Goal: Task Accomplishment & Management: Use online tool/utility

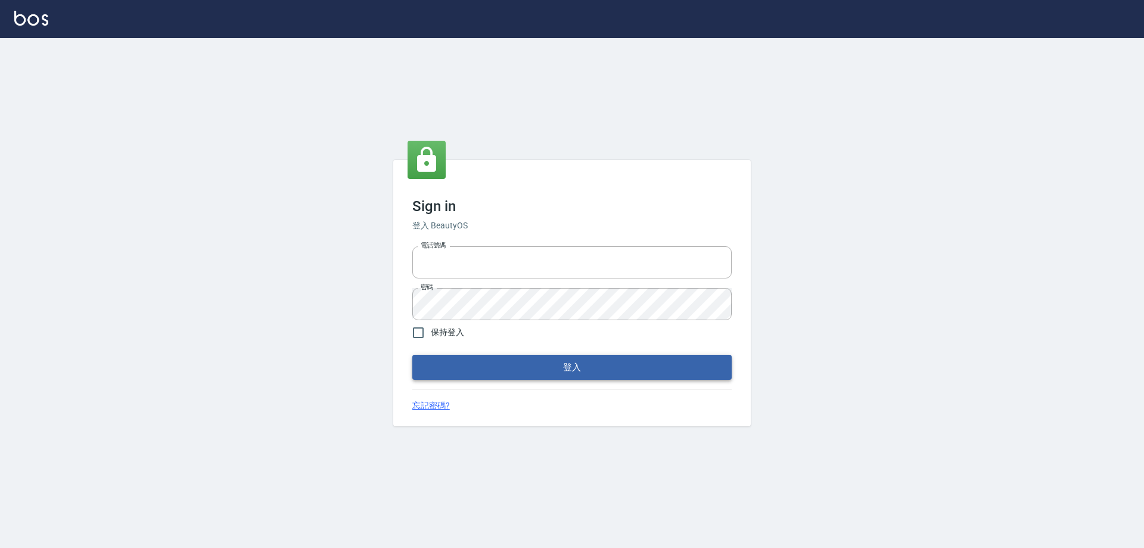
type input "0927586163"
click at [483, 360] on button "登入" at bounding box center [571, 366] width 319 height 25
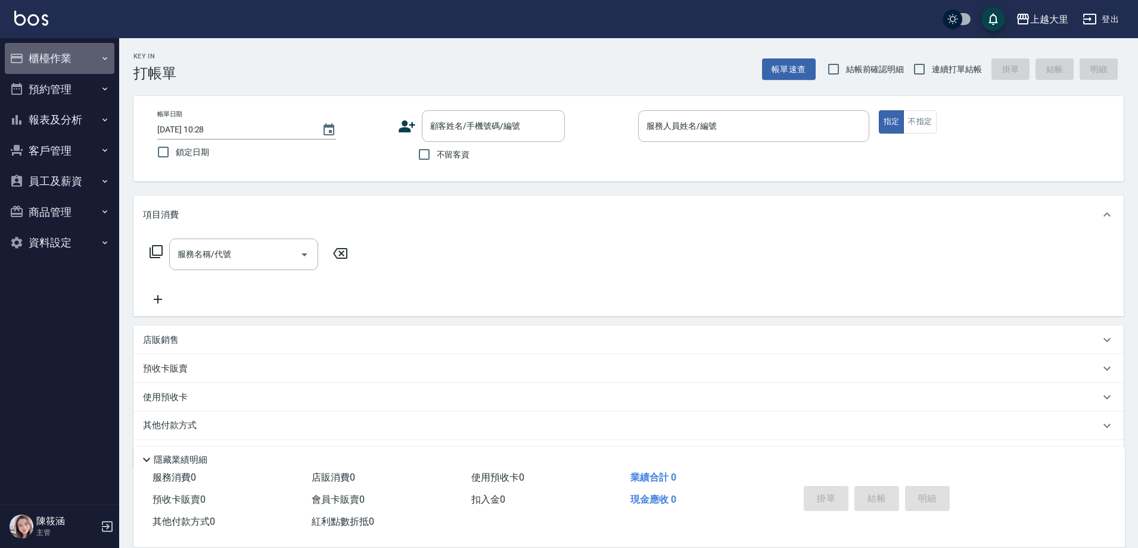
click at [68, 70] on button "櫃檯作業" at bounding box center [60, 58] width 110 height 31
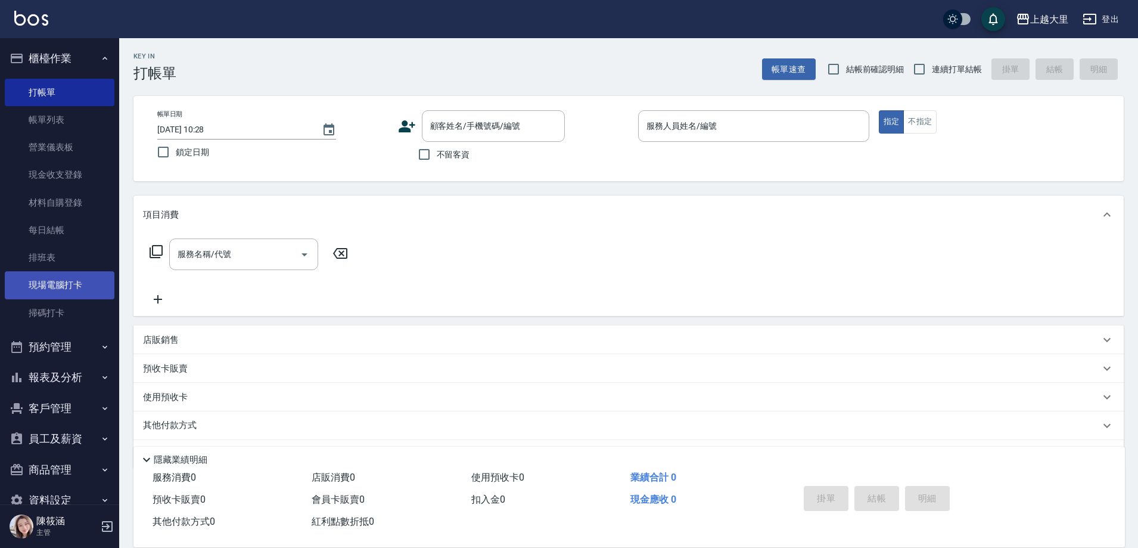
click at [62, 278] on link "現場電腦打卡" at bounding box center [60, 284] width 110 height 27
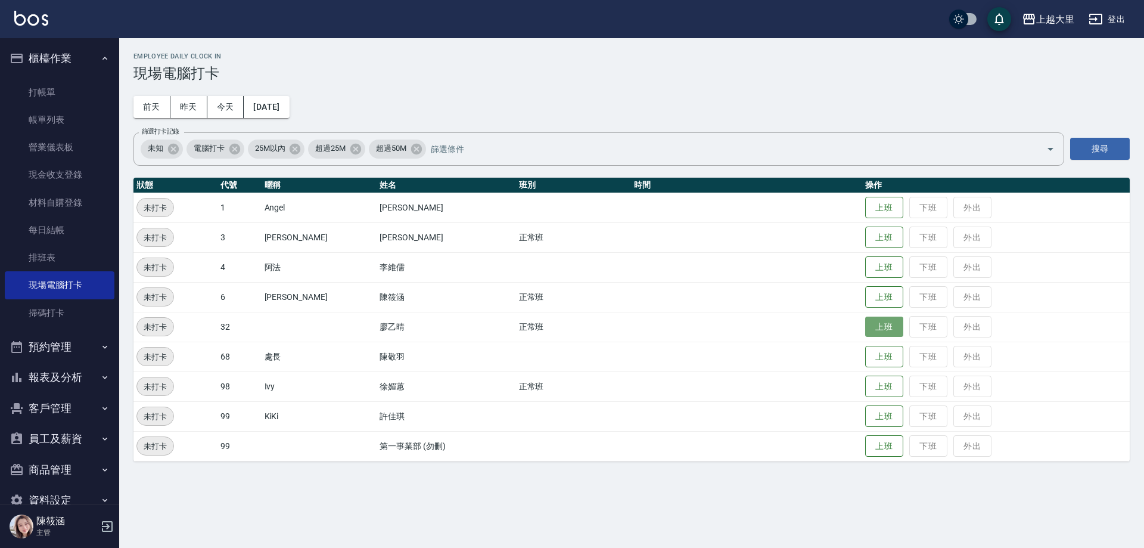
click at [891, 321] on button "上班" at bounding box center [884, 326] width 38 height 21
click at [879, 390] on button "上班" at bounding box center [884, 386] width 38 height 21
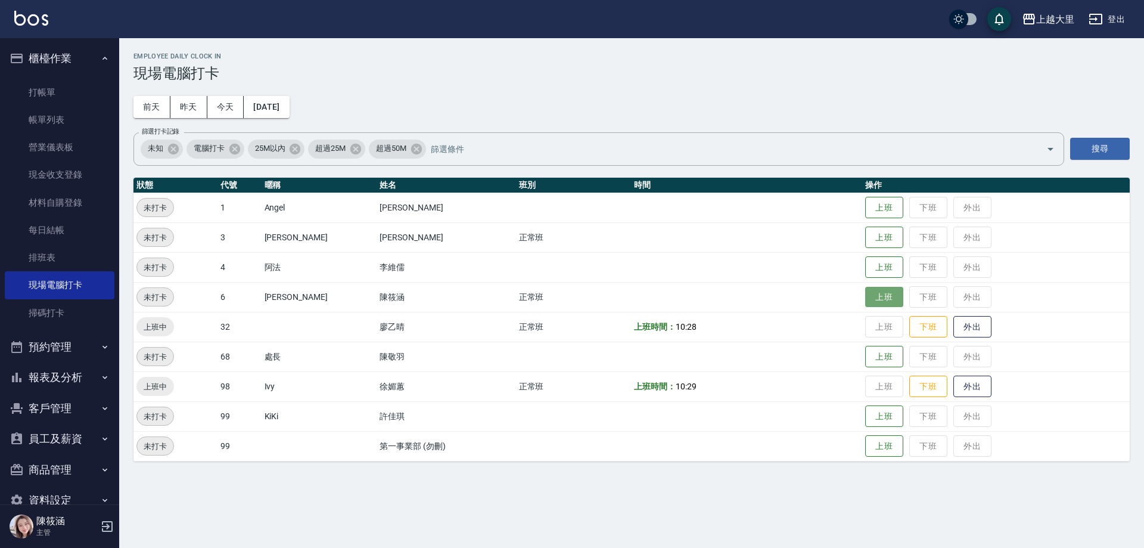
click at [880, 298] on button "上班" at bounding box center [884, 297] width 38 height 21
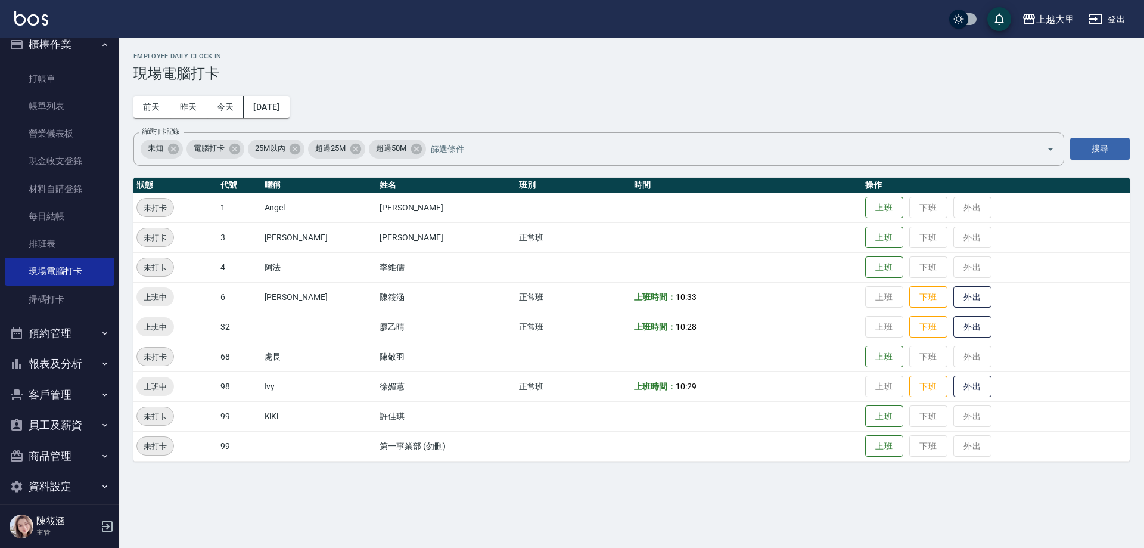
scroll to position [26, 0]
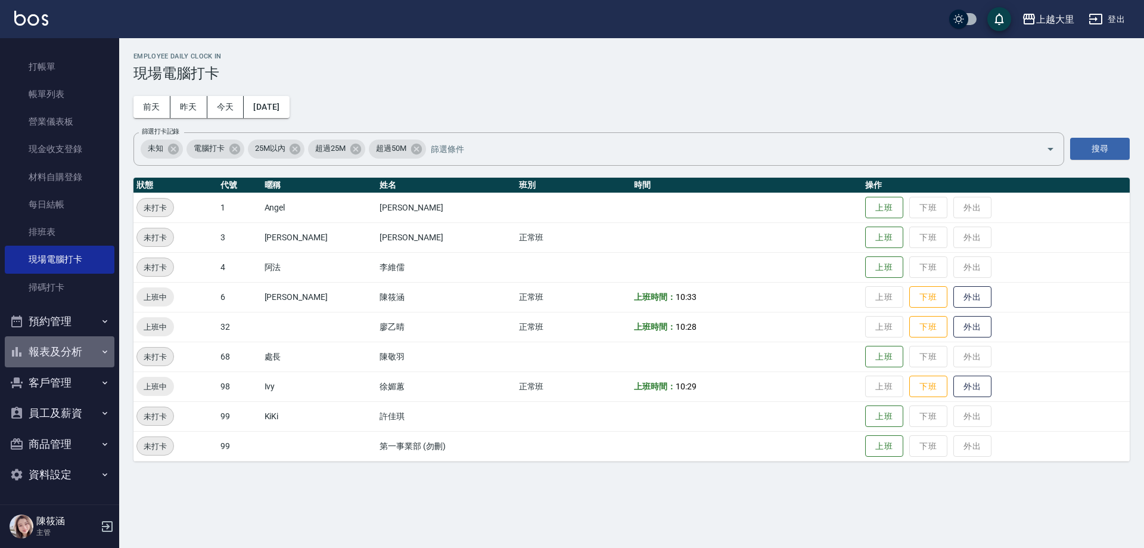
click at [67, 361] on button "報表及分析" at bounding box center [60, 351] width 110 height 31
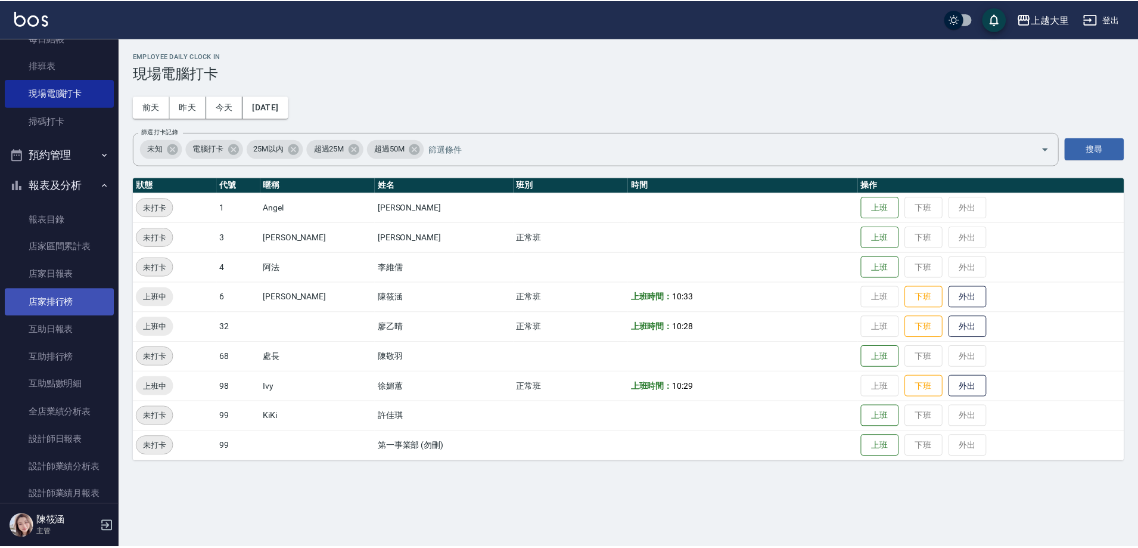
scroll to position [204, 0]
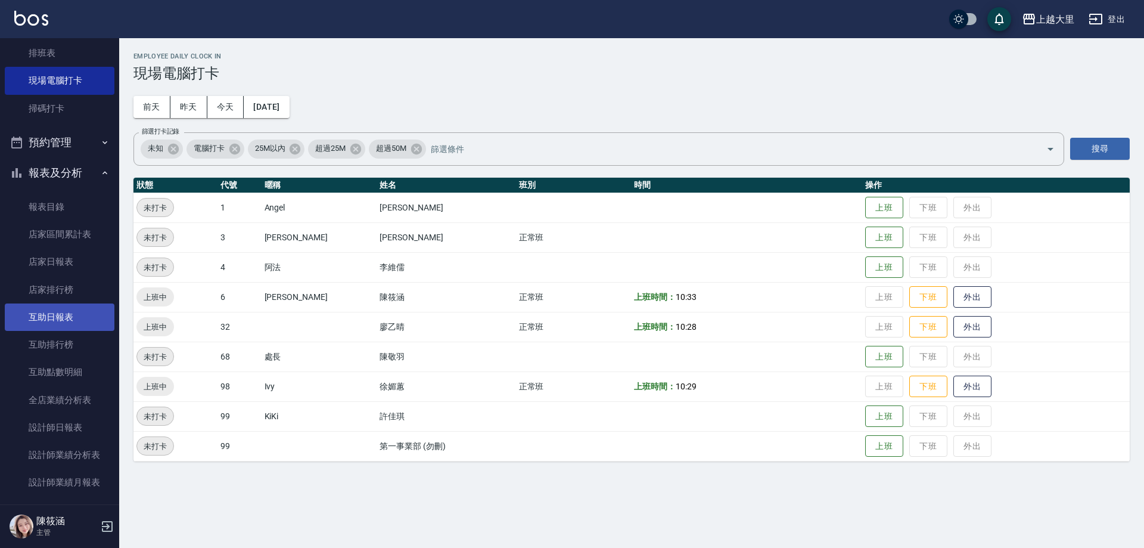
click at [61, 321] on link "互助日報表" at bounding box center [60, 316] width 110 height 27
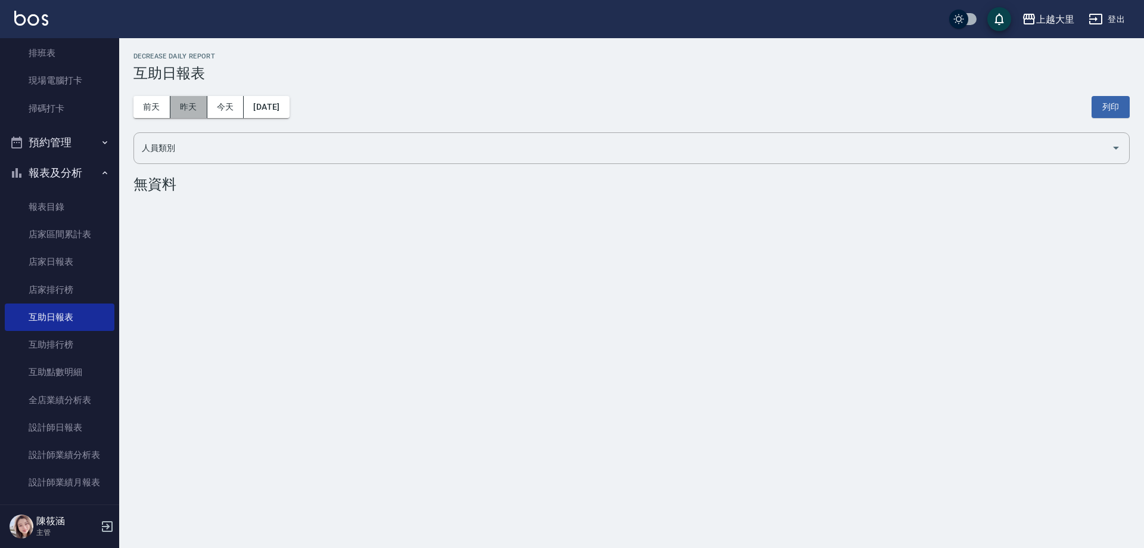
click at [178, 111] on button "昨天" at bounding box center [188, 107] width 37 height 22
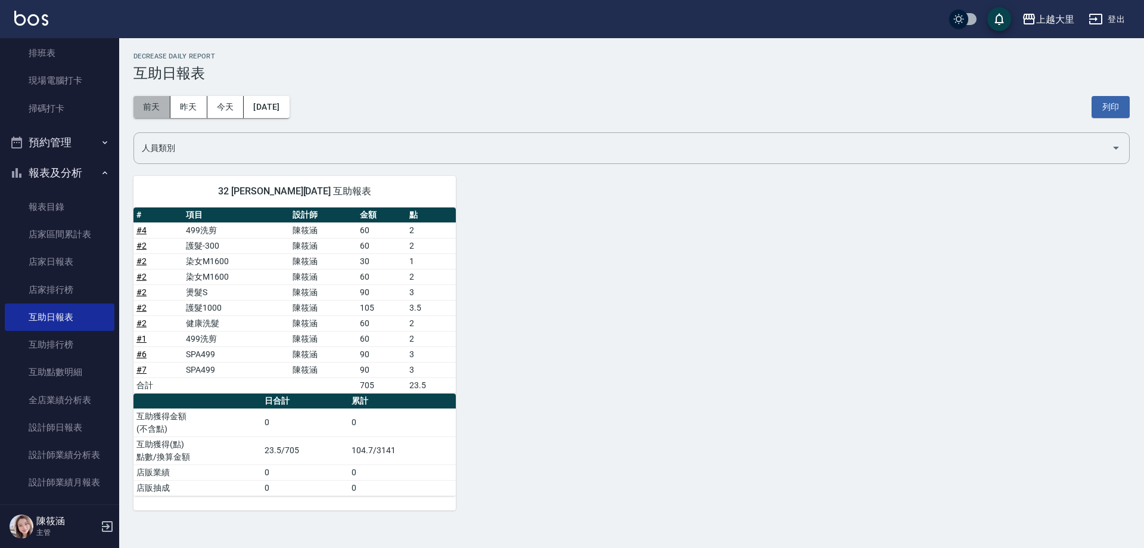
click at [154, 111] on button "前天" at bounding box center [151, 107] width 37 height 22
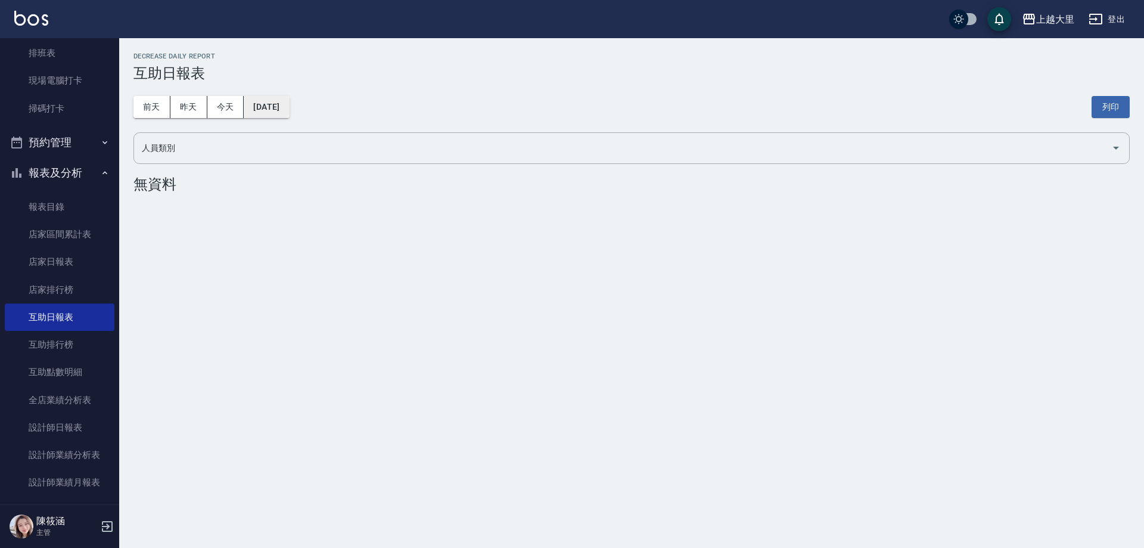
click at [275, 97] on button "[DATE]" at bounding box center [266, 107] width 45 height 22
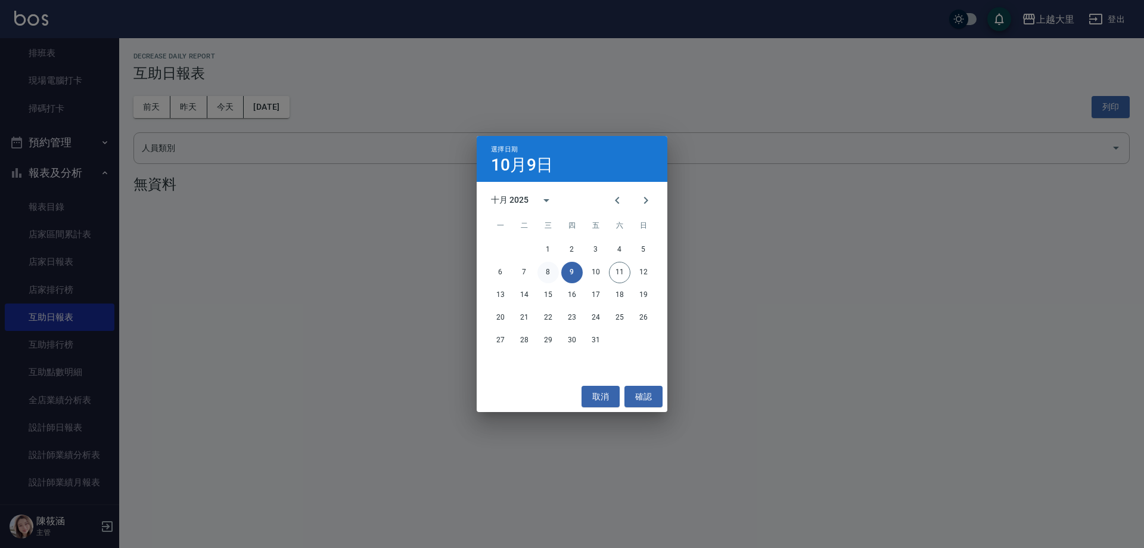
click at [549, 270] on button "8" at bounding box center [547, 272] width 21 height 21
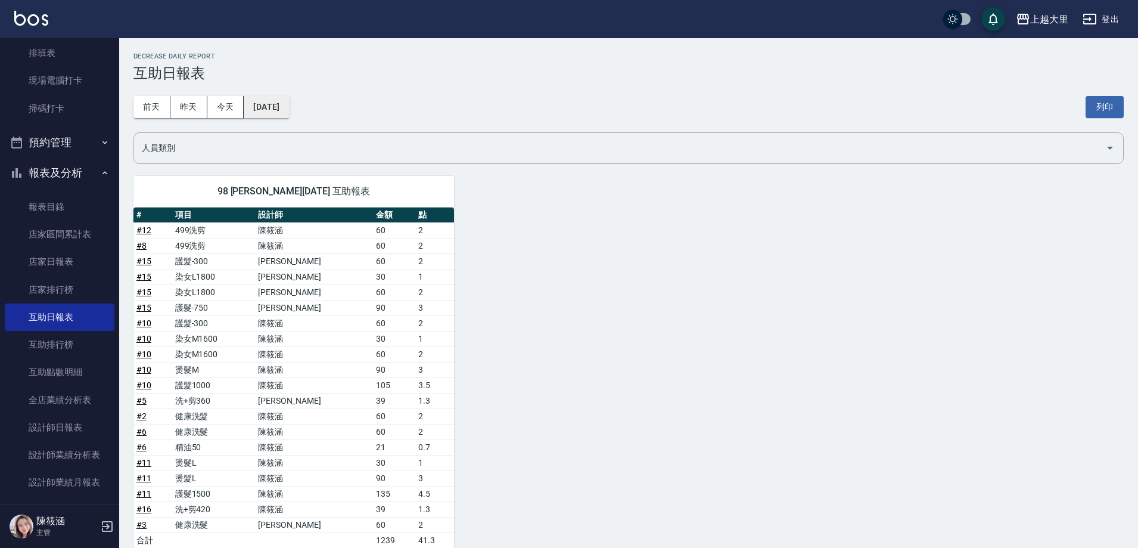
click at [283, 99] on button "[DATE]" at bounding box center [266, 107] width 45 height 22
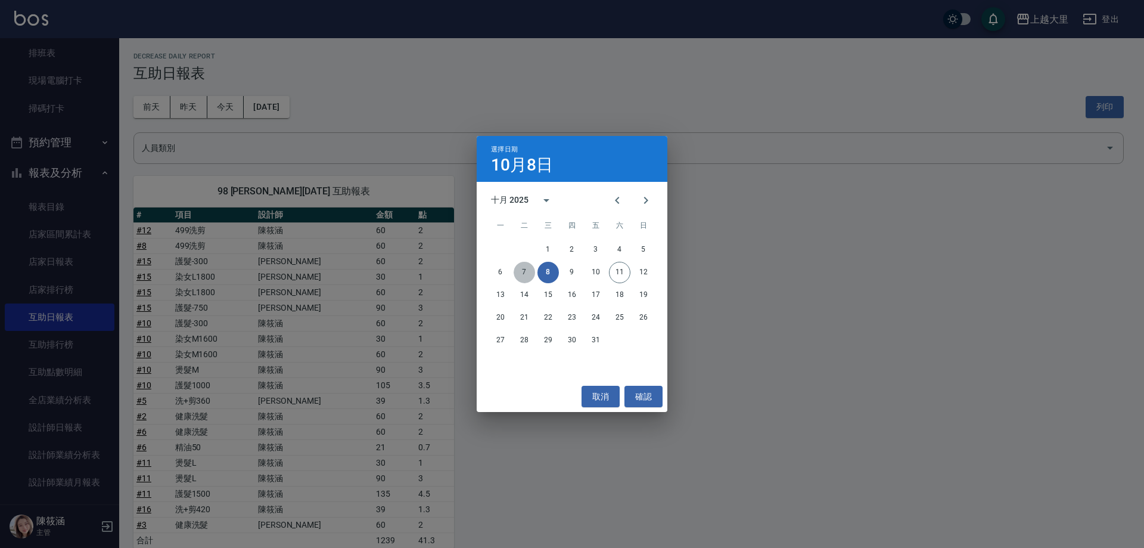
click at [528, 274] on button "7" at bounding box center [524, 272] width 21 height 21
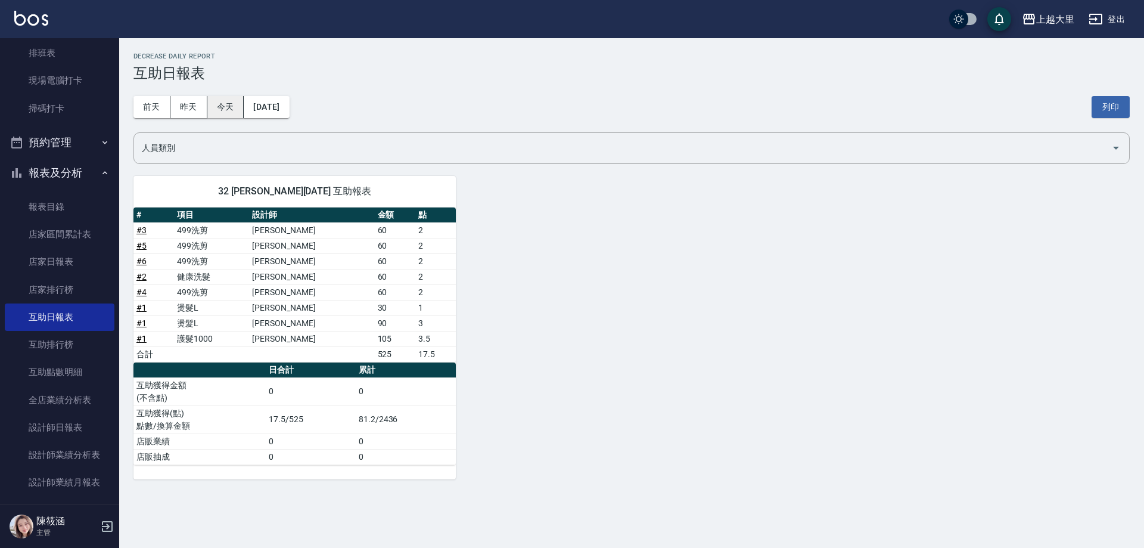
click at [217, 102] on button "今天" at bounding box center [225, 107] width 37 height 22
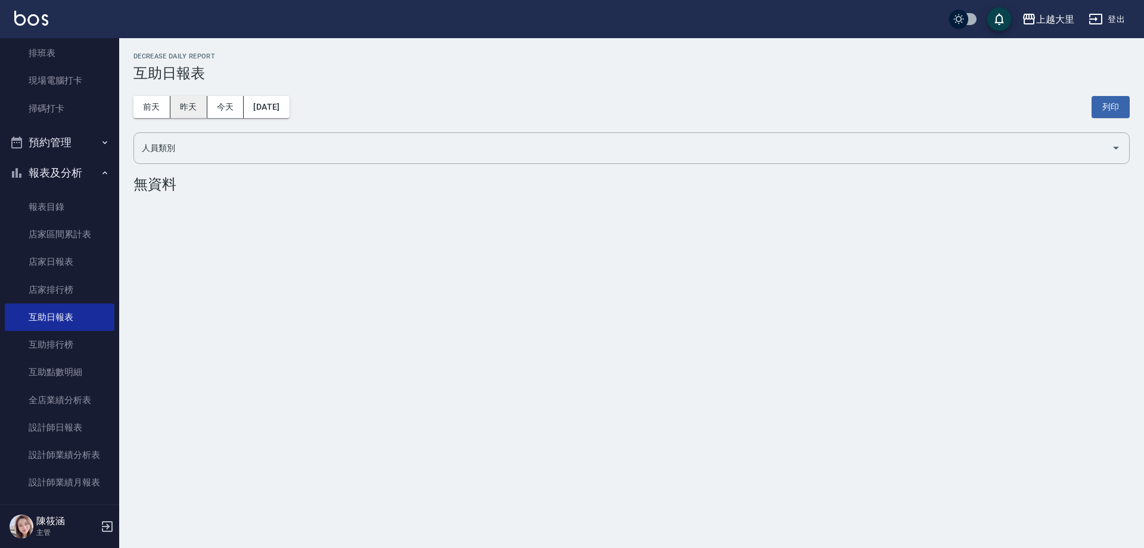
click at [201, 102] on button "昨天" at bounding box center [188, 107] width 37 height 22
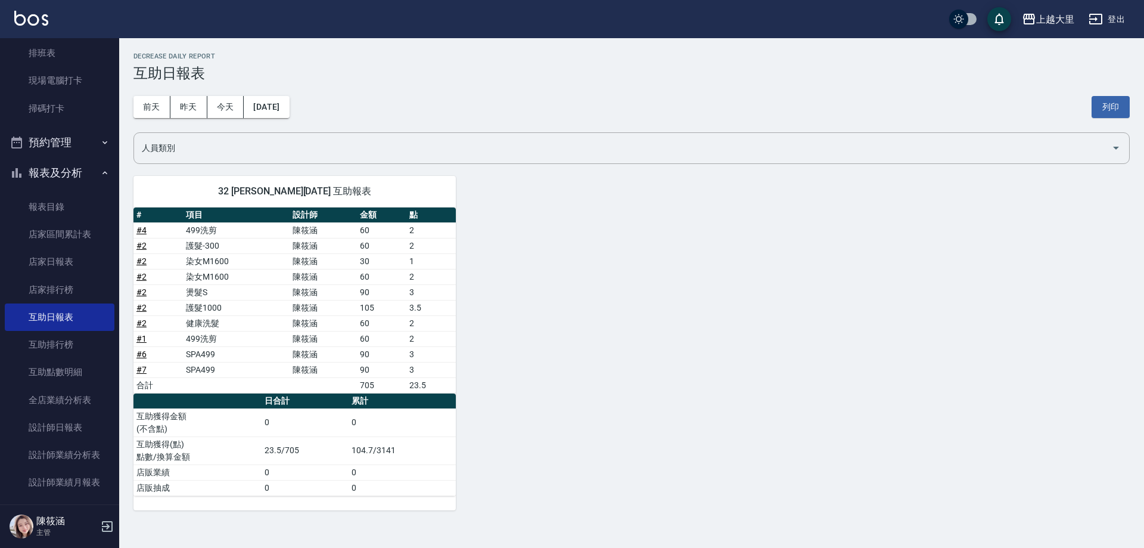
click at [66, 178] on button "報表及分析" at bounding box center [60, 172] width 110 height 31
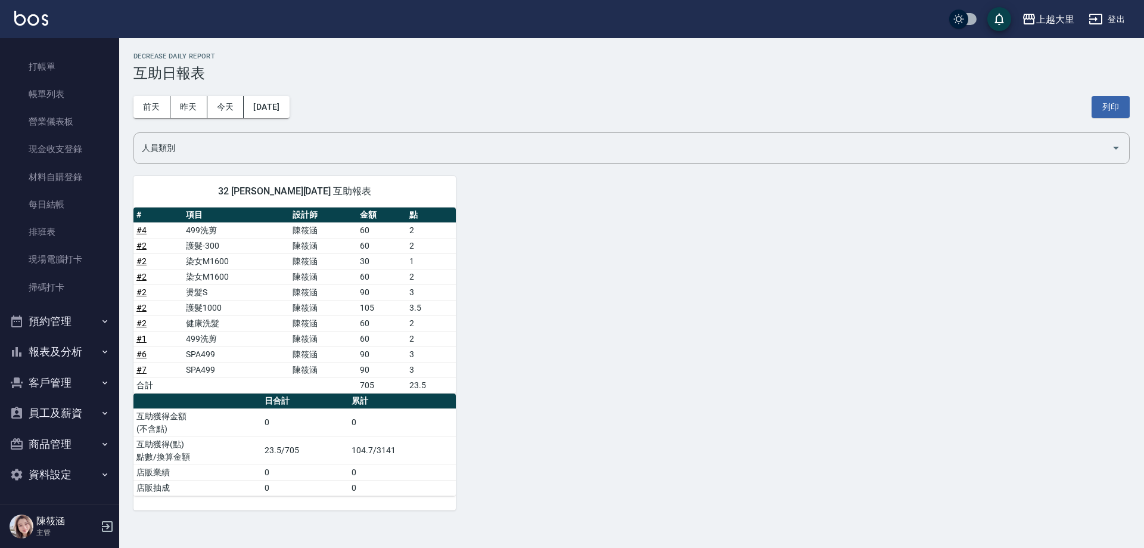
scroll to position [26, 0]
click at [89, 265] on link "現場電腦打卡" at bounding box center [60, 258] width 110 height 27
